Goal: Communication & Community: Answer question/provide support

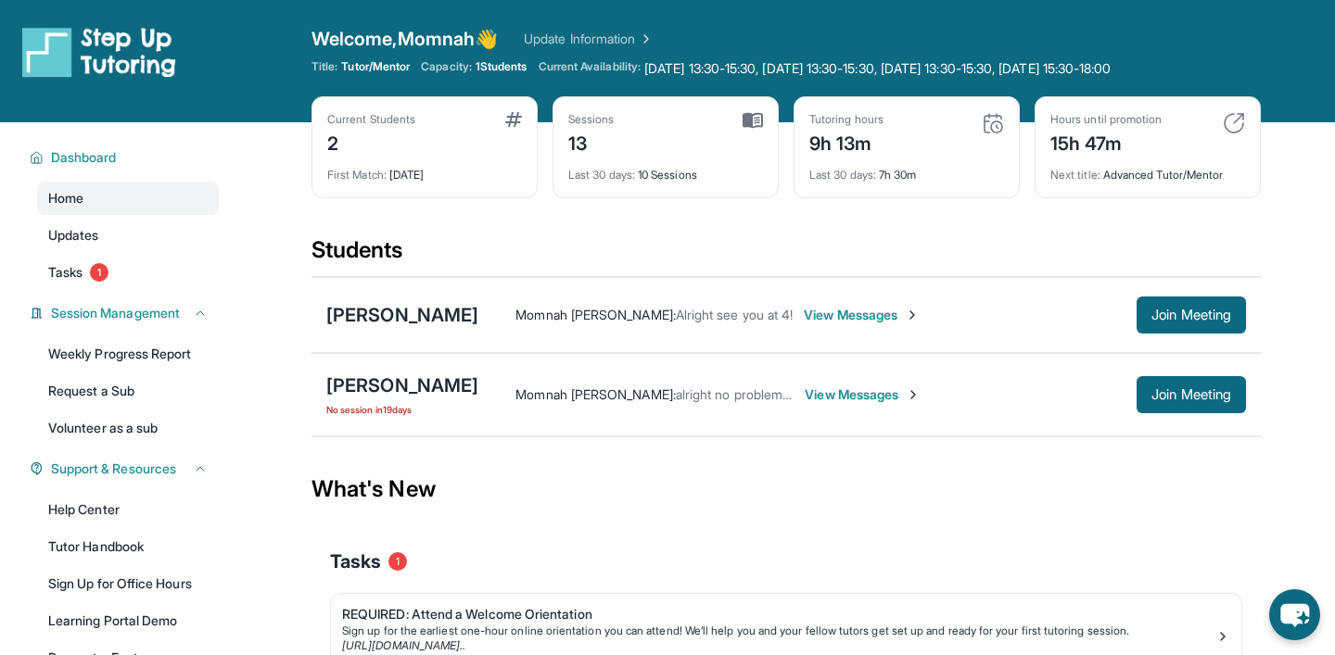
click at [804, 318] on span "View Messages" at bounding box center [862, 315] width 116 height 19
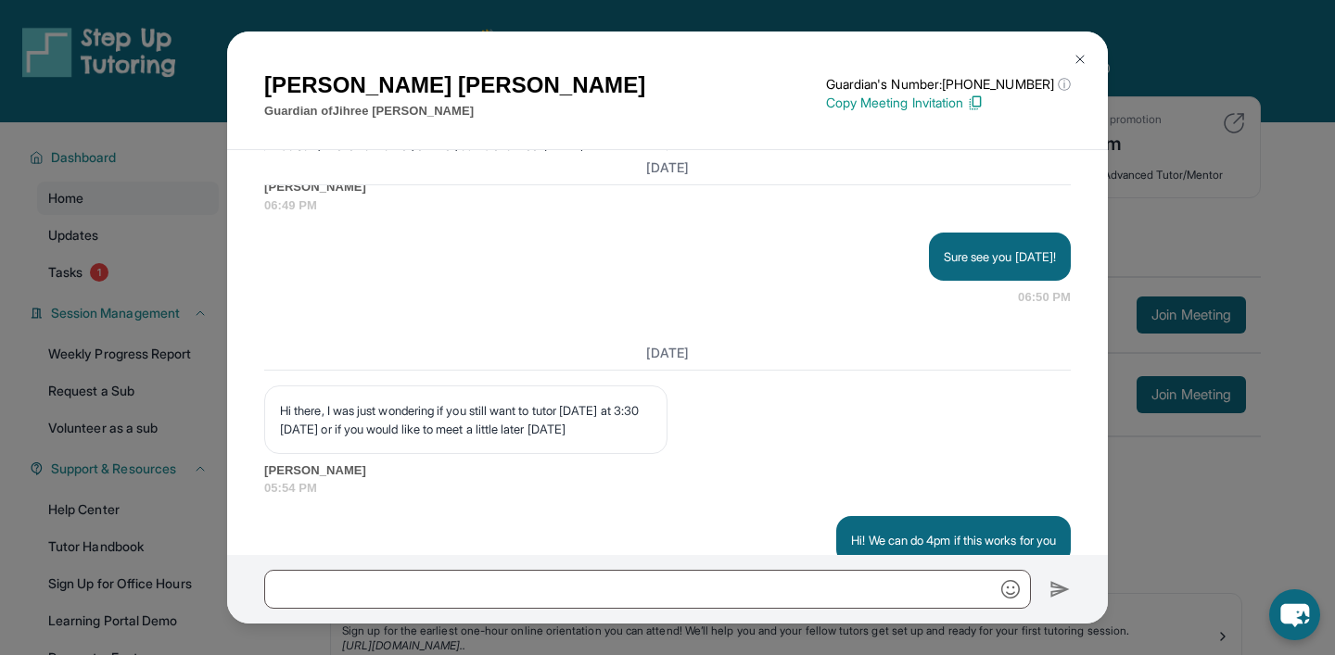
scroll to position [9931, 0]
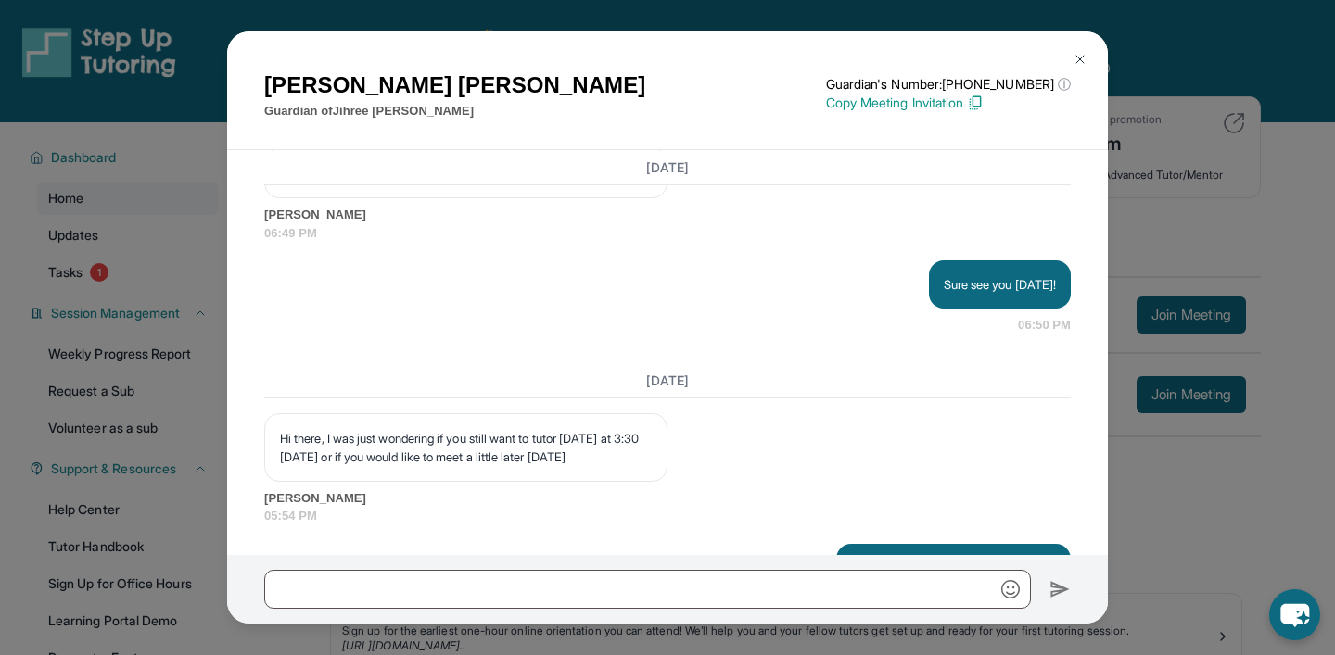
click at [844, 90] on p "Hi [PERSON_NAME], Can you please have [PERSON_NAME] join the class now?" at bounding box center [869, 71] width 374 height 37
copy p "Hi [PERSON_NAME], Can you please have [PERSON_NAME] join the class now?"
click at [844, 90] on p "Hi [PERSON_NAME], Can you please have [PERSON_NAME] join the class now?" at bounding box center [869, 71] width 374 height 37
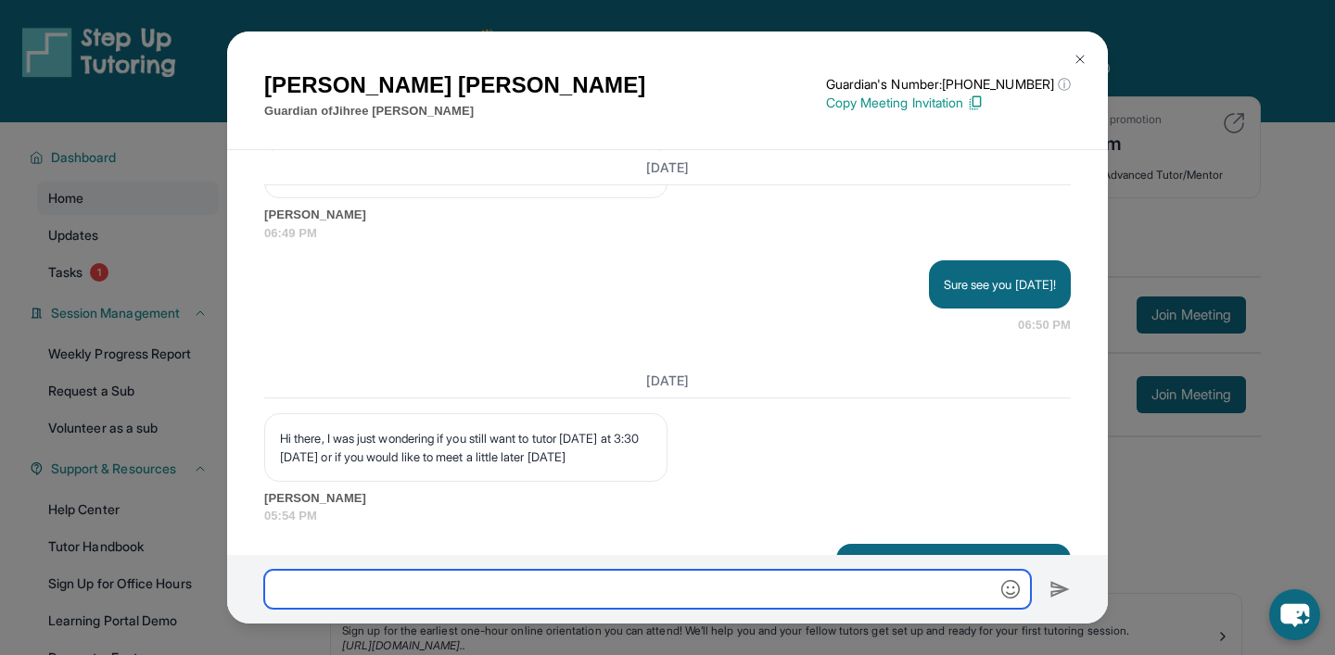
click at [766, 586] on input "text" at bounding box center [647, 589] width 767 height 39
paste input "**********"
type input "**********"
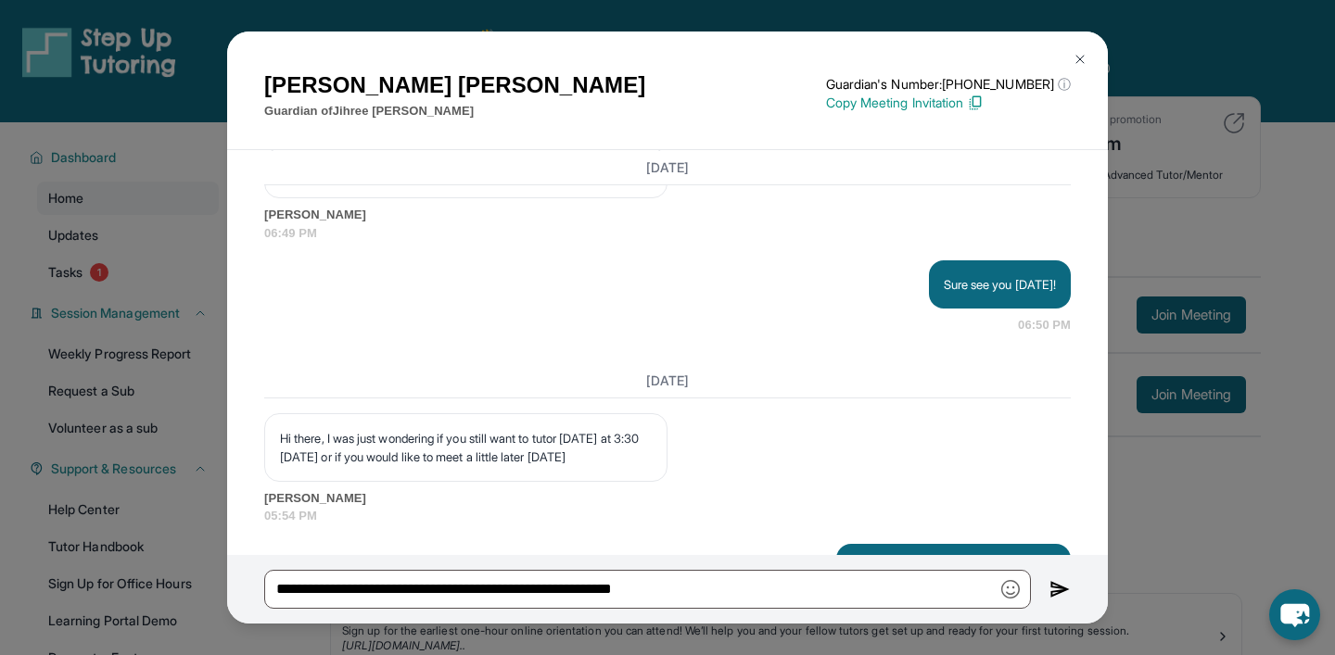
click at [1058, 584] on img at bounding box center [1059, 589] width 21 height 22
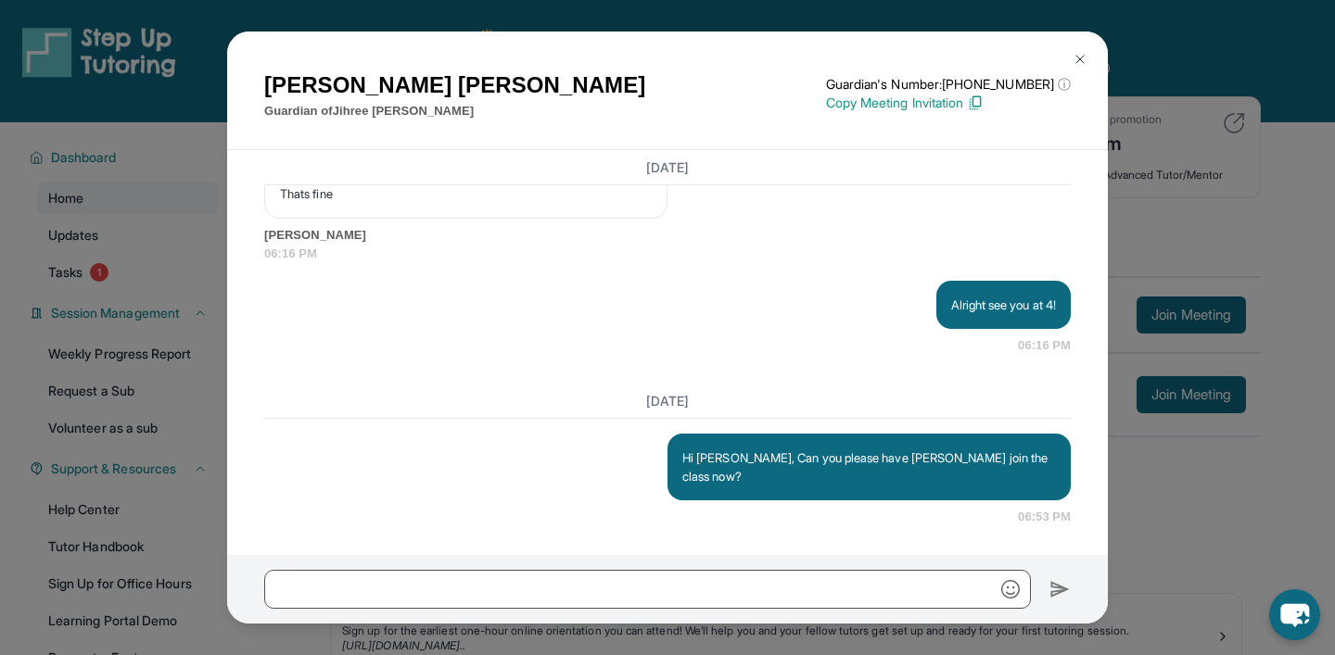
scroll to position [10732, 0]
click at [1081, 61] on img at bounding box center [1080, 59] width 15 height 15
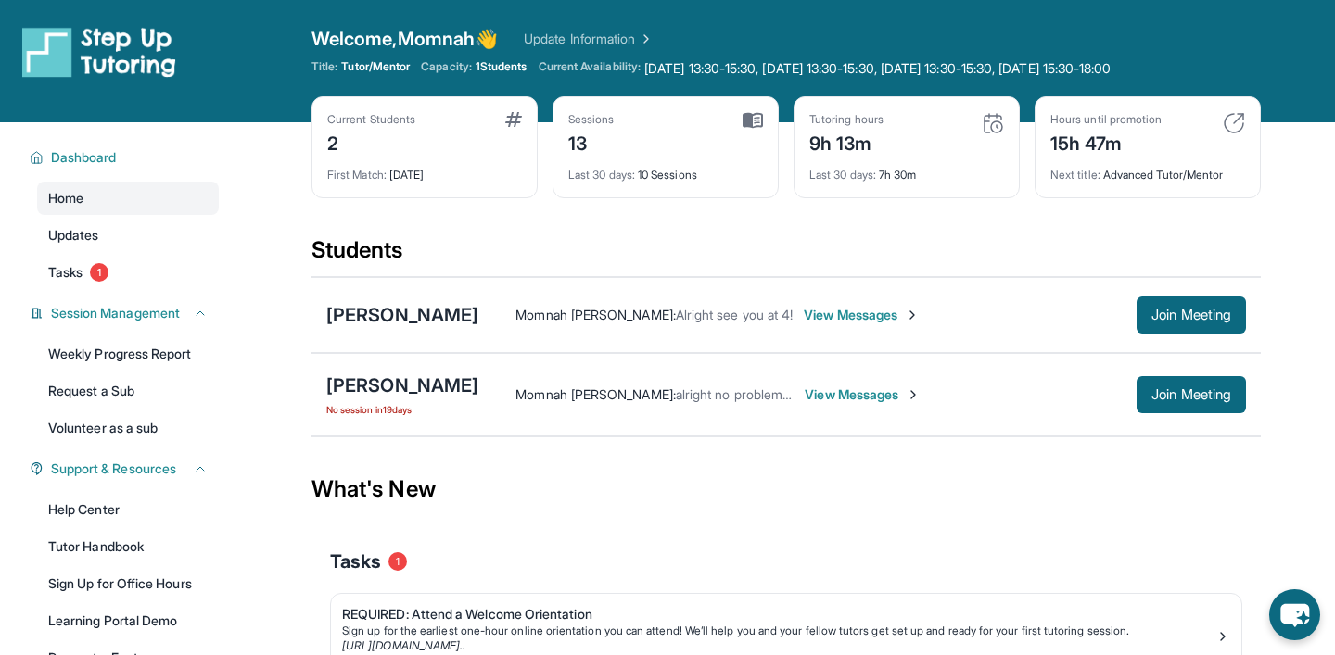
click at [951, 216] on div "Current Students 2 First Match : [DATE] Sessions 13 Last 30 days : 10 Sessions …" at bounding box center [785, 165] width 949 height 139
click at [1174, 311] on span "Join Meeting" at bounding box center [1191, 315] width 80 height 11
click at [804, 311] on span "View Messages" at bounding box center [862, 315] width 116 height 19
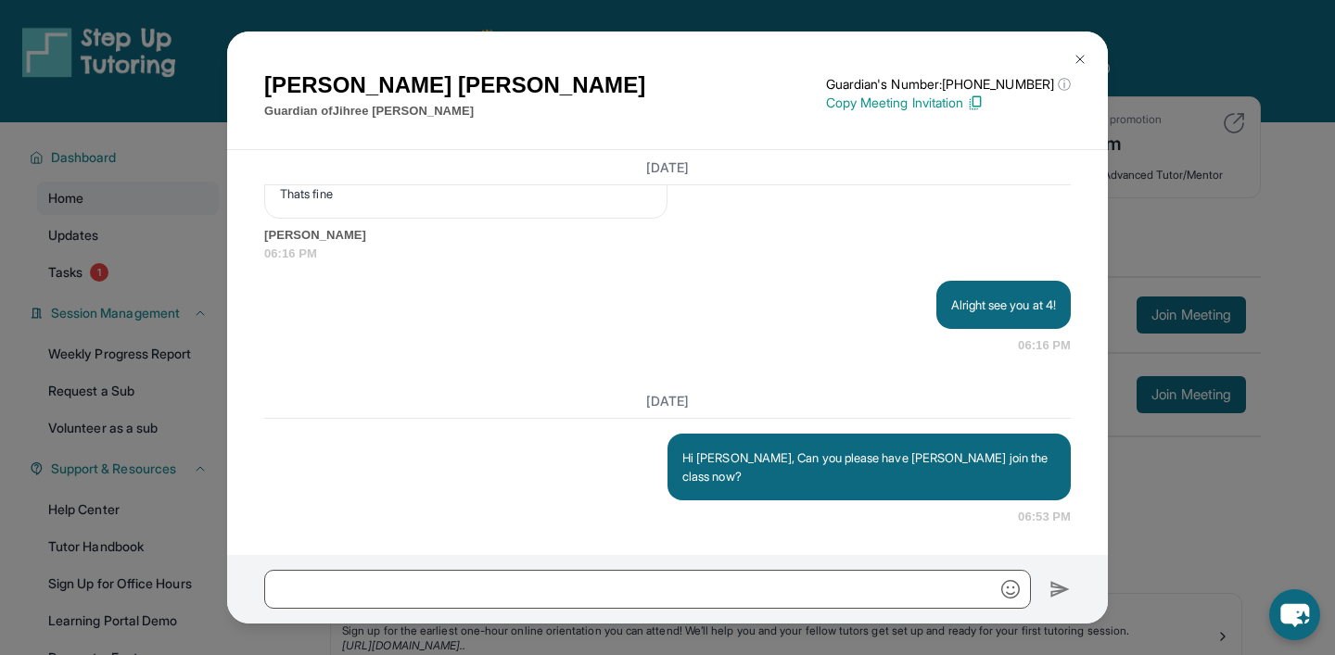
click at [1078, 62] on img at bounding box center [1080, 59] width 15 height 15
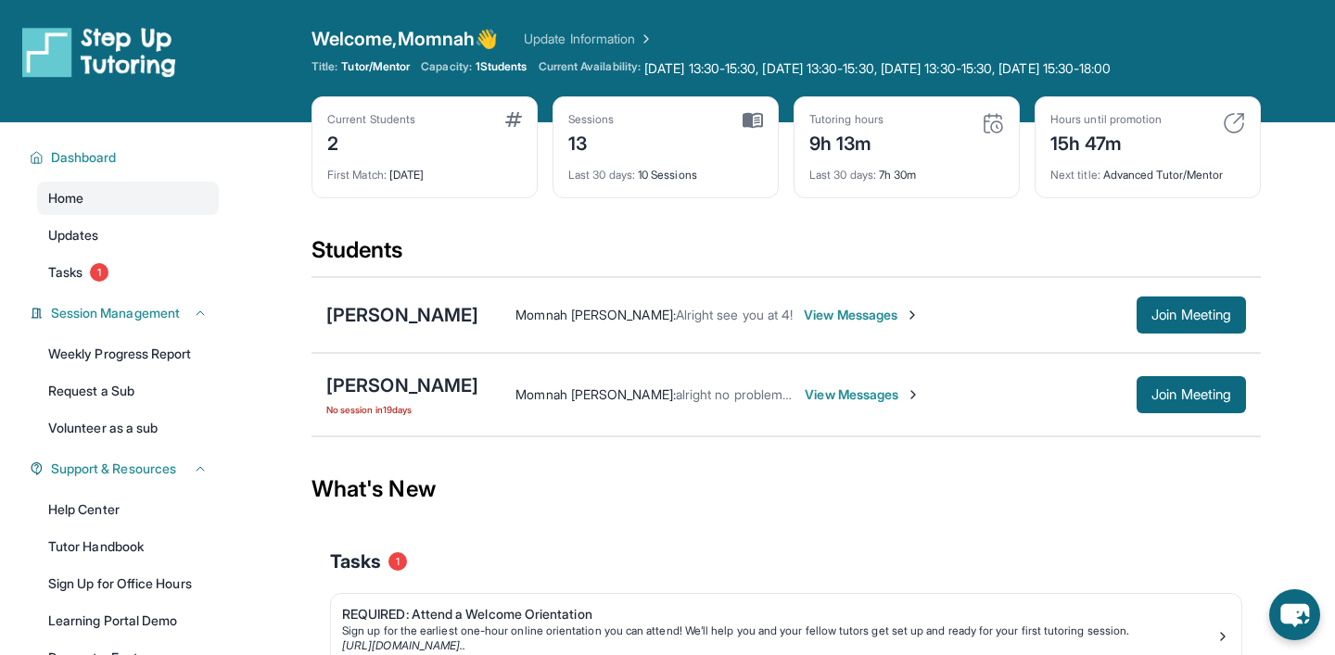
click at [804, 313] on span "View Messages" at bounding box center [862, 315] width 116 height 19
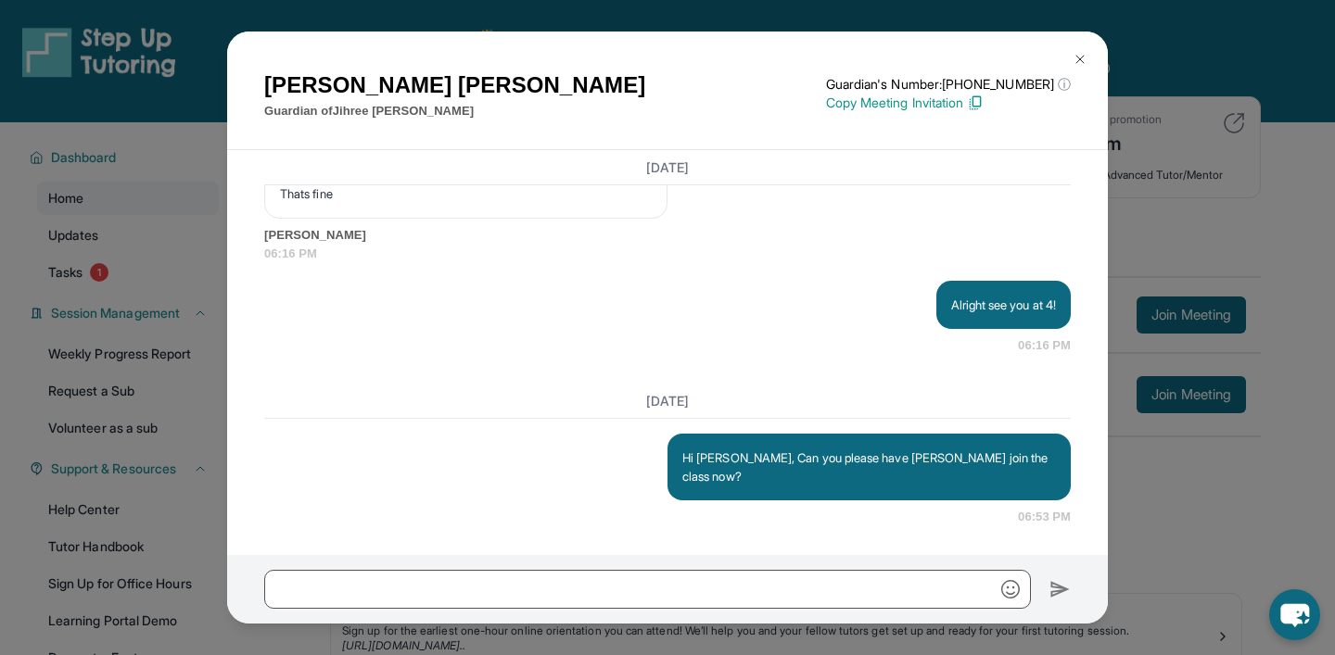
click at [1086, 60] on img at bounding box center [1080, 59] width 15 height 15
